Goal: Task Accomplishment & Management: Manage account settings

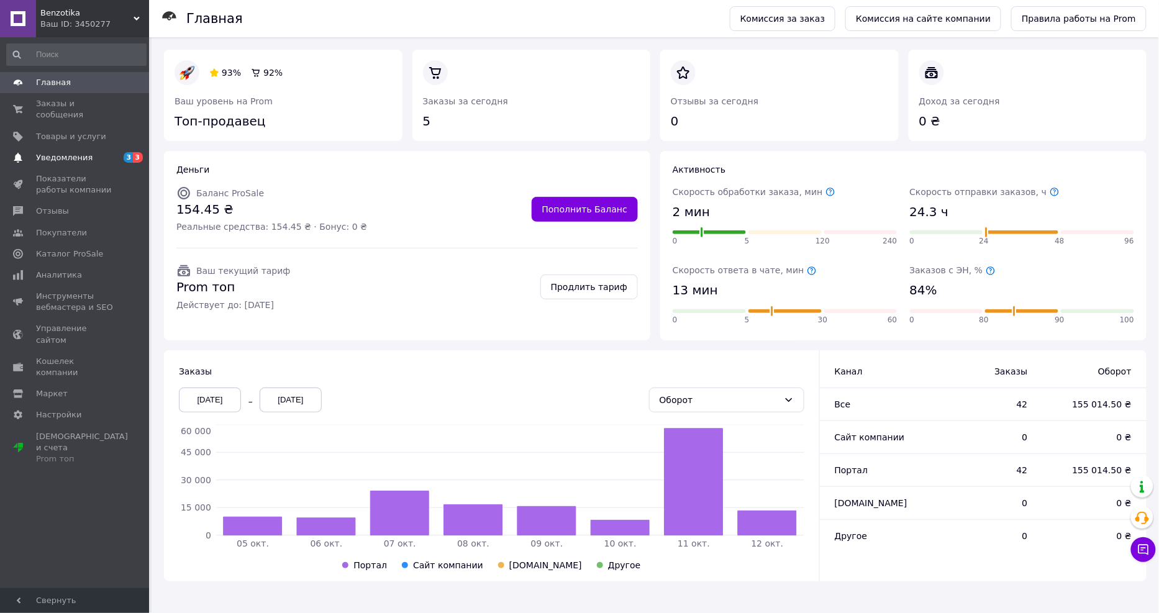
click at [73, 152] on span "Уведомления" at bounding box center [64, 157] width 57 height 11
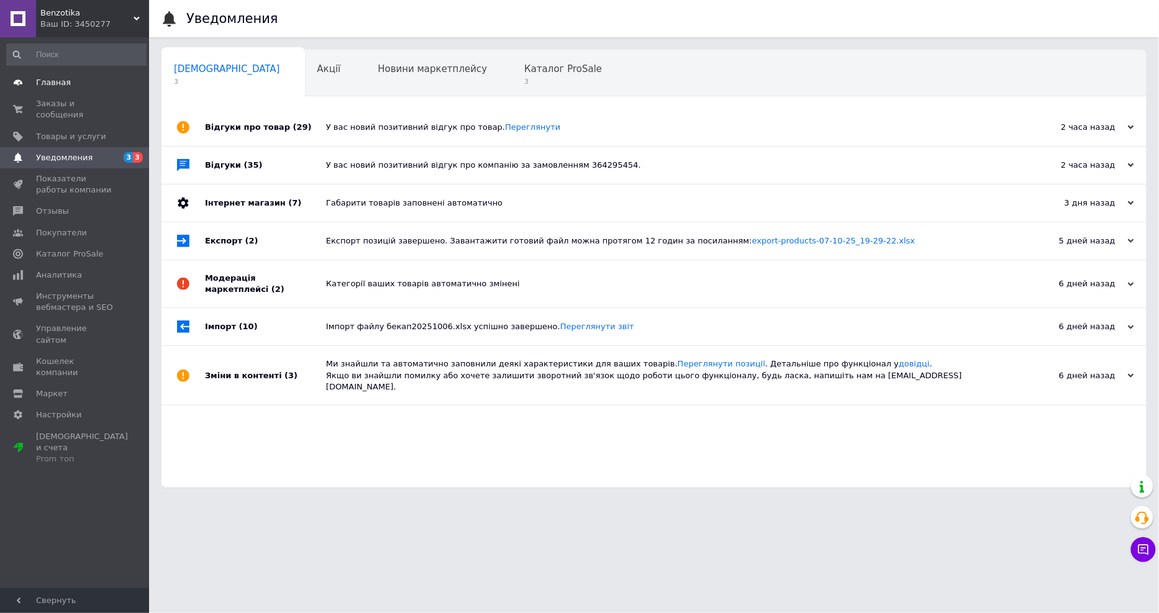
click at [65, 73] on link "Главная" at bounding box center [76, 82] width 153 height 21
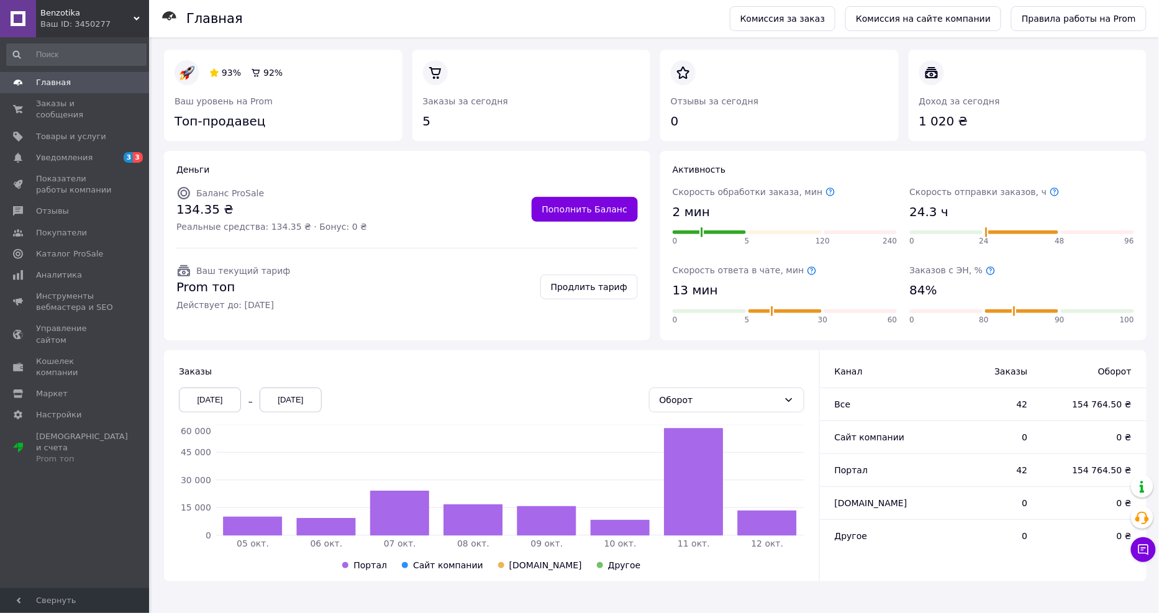
click at [986, 270] on icon at bounding box center [991, 271] width 10 height 10
click at [94, 103] on span "Заказы и сообщения" at bounding box center [75, 109] width 79 height 22
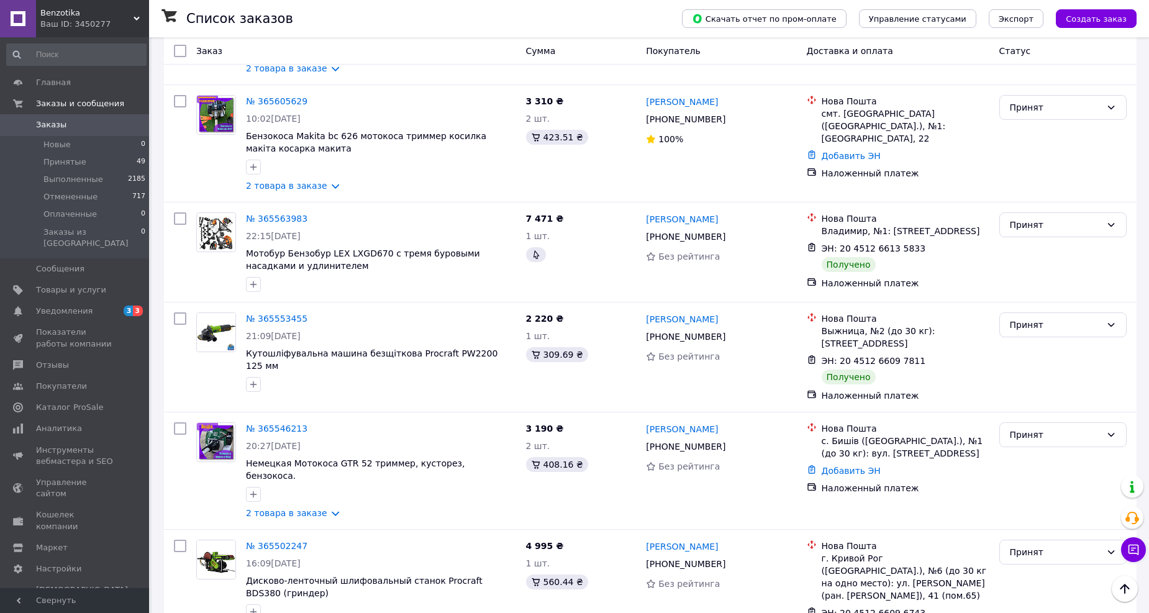
scroll to position [4209, 0]
